Goal: Check status

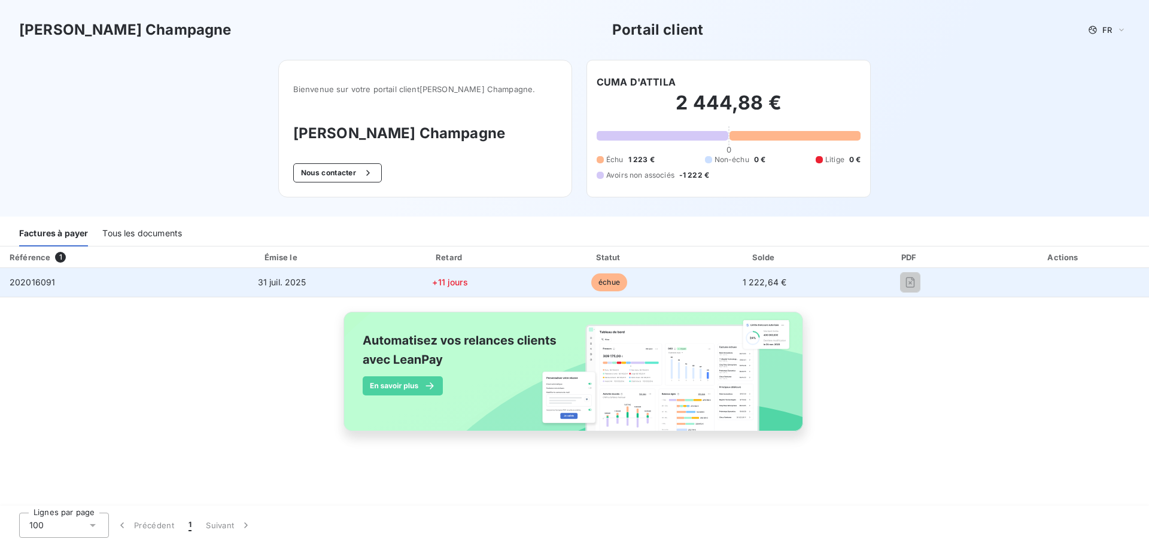
click at [30, 286] on span "202016091" at bounding box center [32, 282] width 45 height 10
click at [148, 285] on td "202016091" at bounding box center [97, 282] width 194 height 29
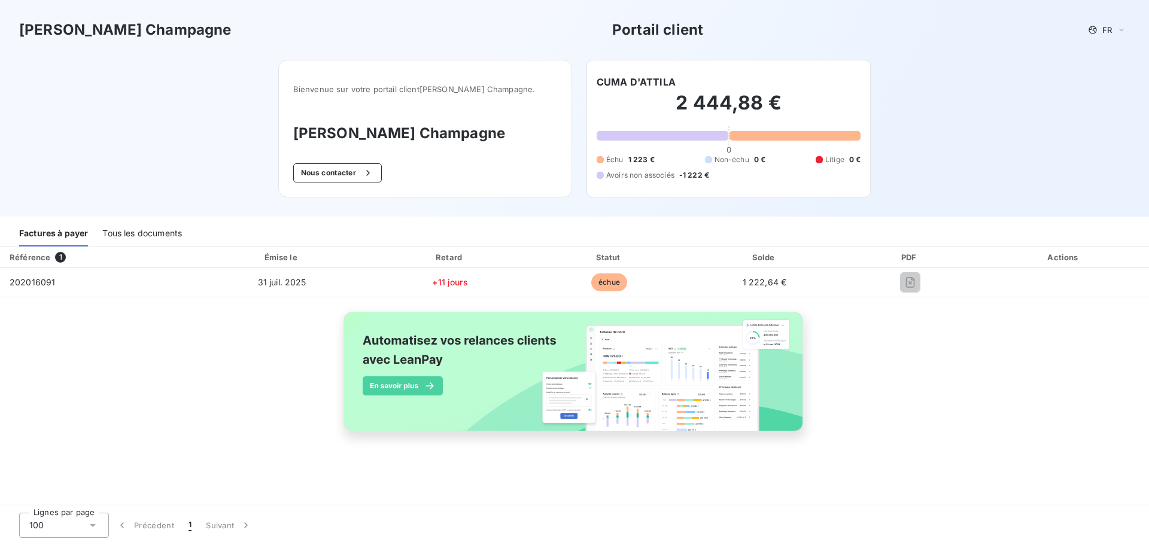
click at [571, 398] on img at bounding box center [574, 378] width 483 height 147
click at [120, 232] on div "Tous les documents" at bounding box center [142, 233] width 80 height 25
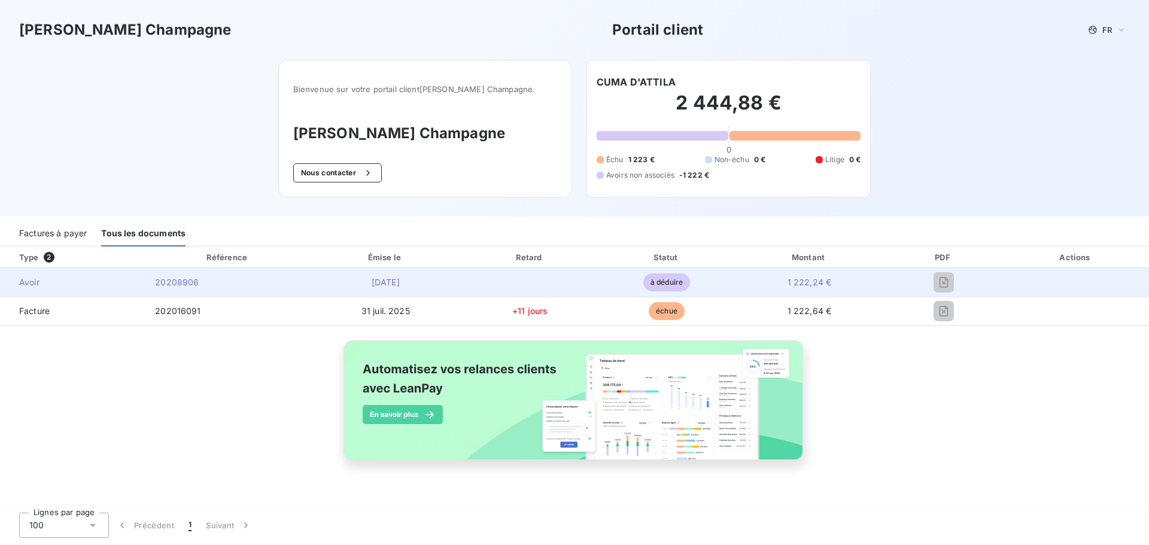
click at [165, 285] on span "20208906" at bounding box center [177, 282] width 44 height 10
click at [42, 285] on span "Avoir" at bounding box center [73, 282] width 126 height 12
click at [34, 283] on span "Avoir" at bounding box center [73, 282] width 126 height 12
click at [176, 291] on td "20208906" at bounding box center [227, 282] width 165 height 29
click at [174, 280] on span "20208906" at bounding box center [177, 282] width 44 height 10
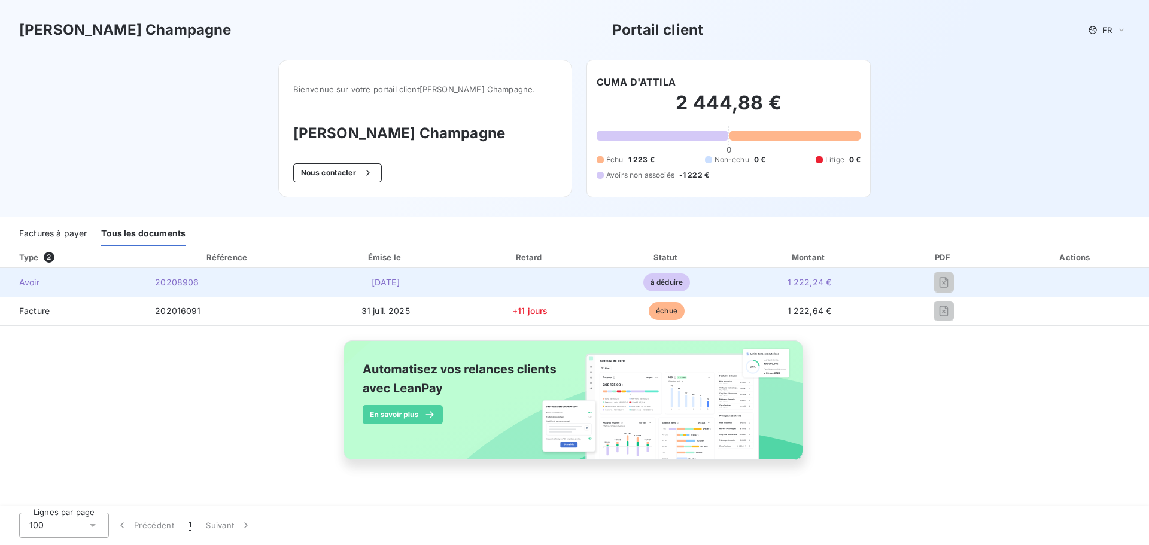
click at [399, 279] on span "[DATE]" at bounding box center [386, 282] width 28 height 10
click at [655, 287] on span "à déduire" at bounding box center [666, 282] width 47 height 18
